Goal: Subscribe to service/newsletter

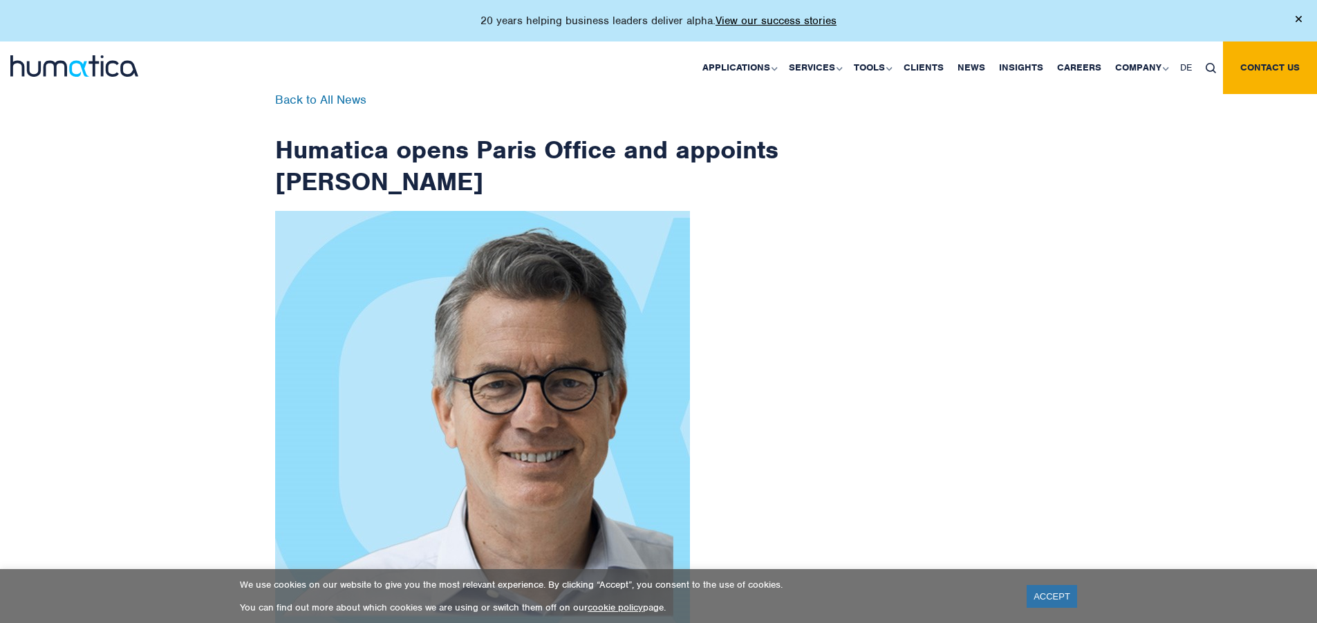
scroll to position [2205, 0]
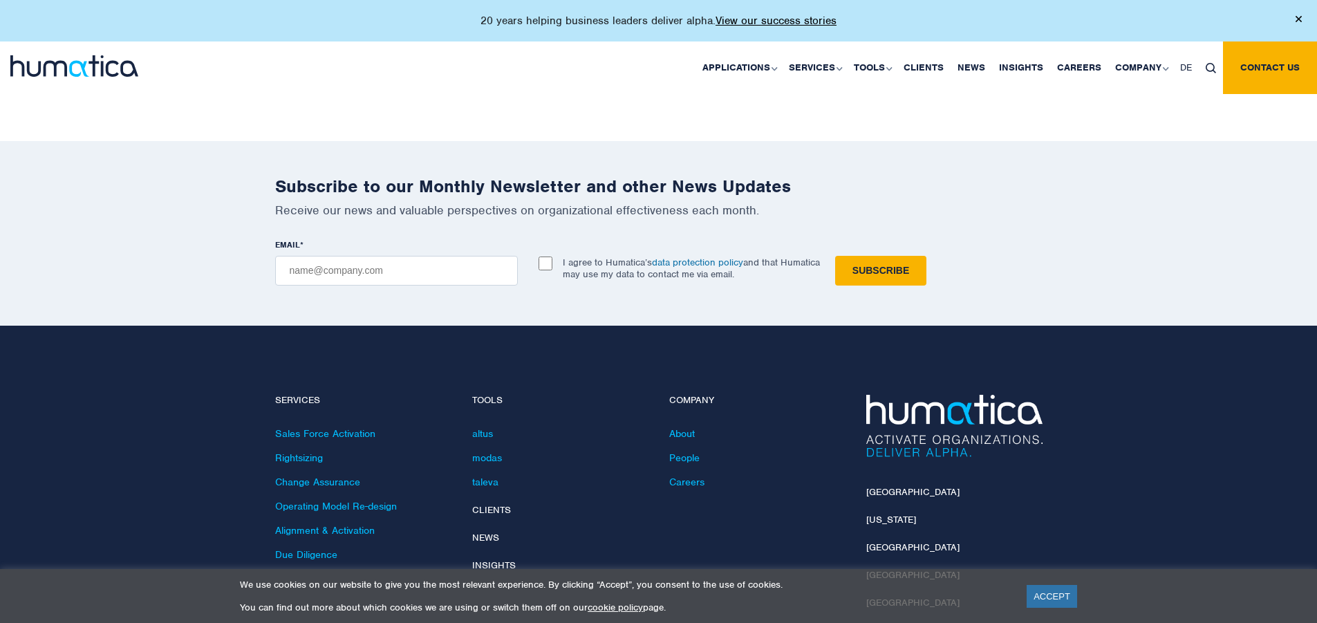
checkbox input "true"
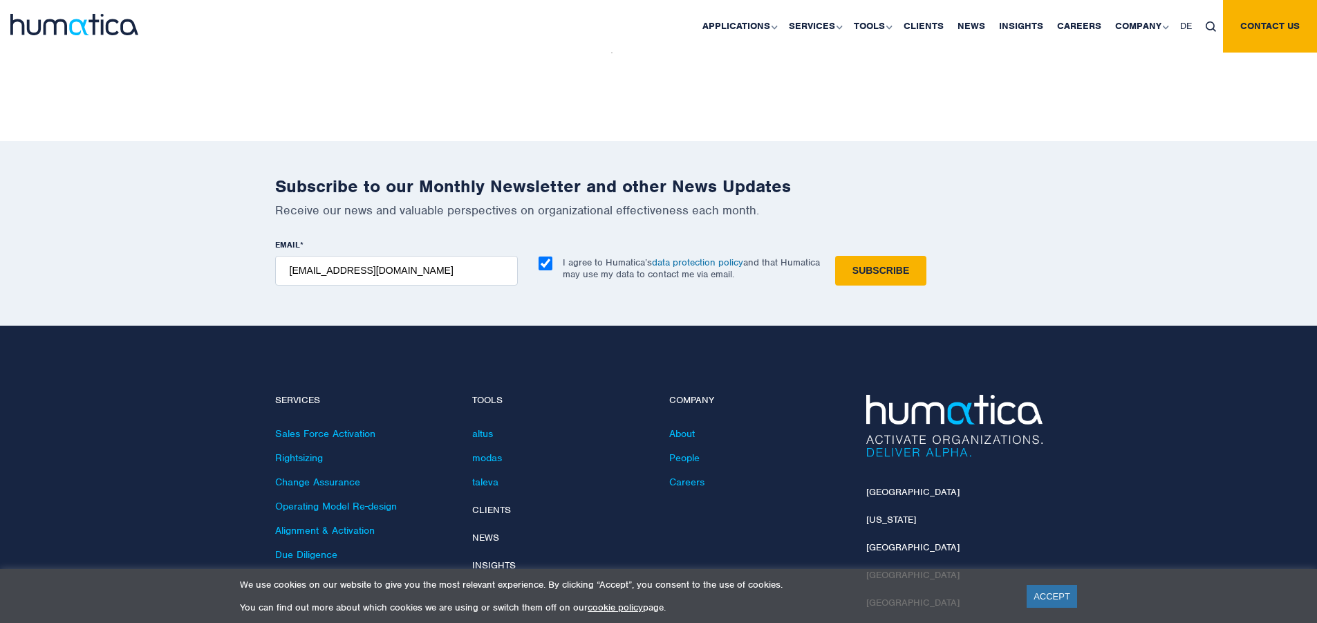
type input "[EMAIL_ADDRESS][DOMAIN_NAME]"
click at [835, 256] on input "Subscribe" at bounding box center [880, 271] width 91 height 30
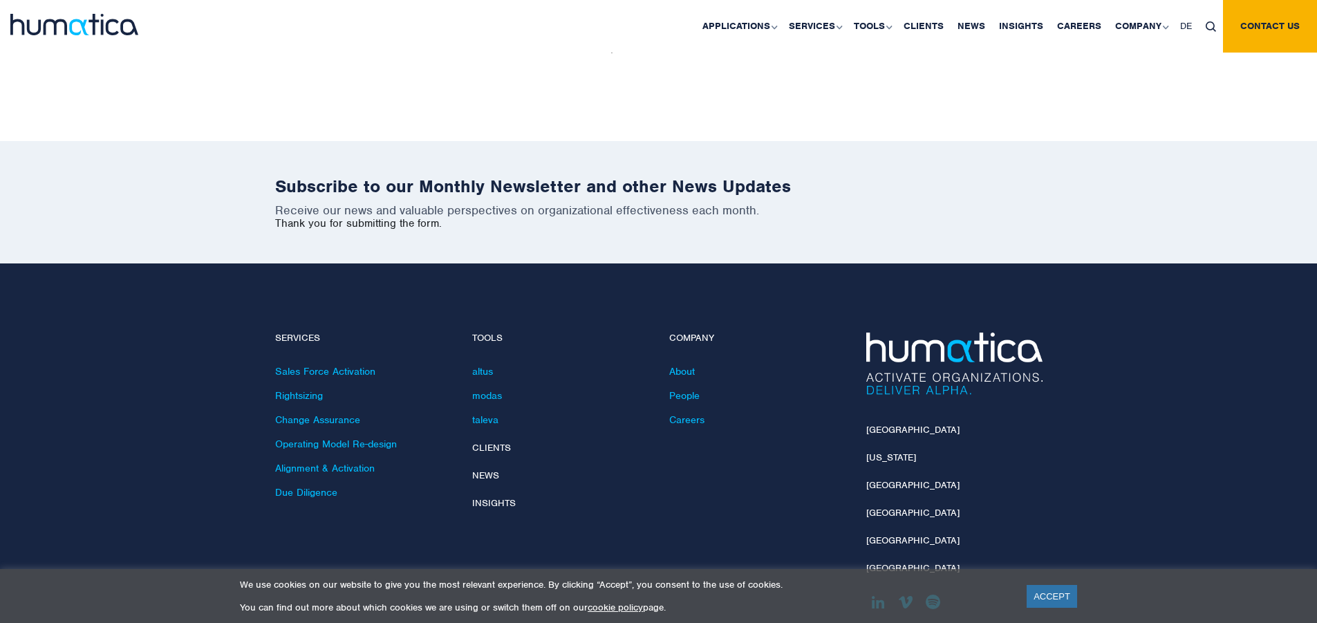
scroll to position [2142, 0]
